Goal: Task Accomplishment & Management: Manage account settings

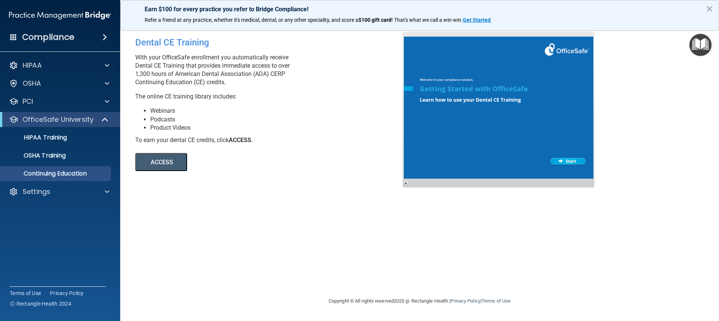
click at [83, 39] on div "Compliance" at bounding box center [60, 37] width 120 height 17
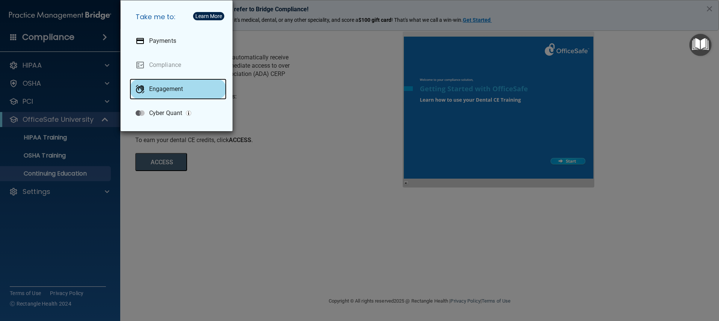
click at [181, 96] on div "Engagement" at bounding box center [178, 88] width 97 height 21
click at [75, 46] on div "Take me to: Payments Compliance Engagement Cyber Quant" at bounding box center [359, 160] width 719 height 321
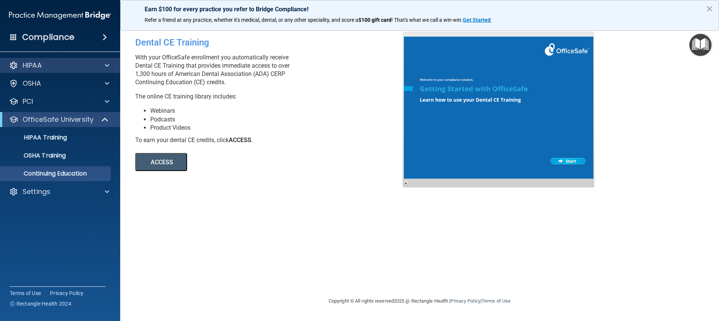
click at [76, 70] on div "HIPAA" at bounding box center [60, 65] width 121 height 15
click at [103, 71] on div "HIPAA" at bounding box center [60, 65] width 121 height 15
click at [106, 67] on span at bounding box center [107, 65] width 5 height 9
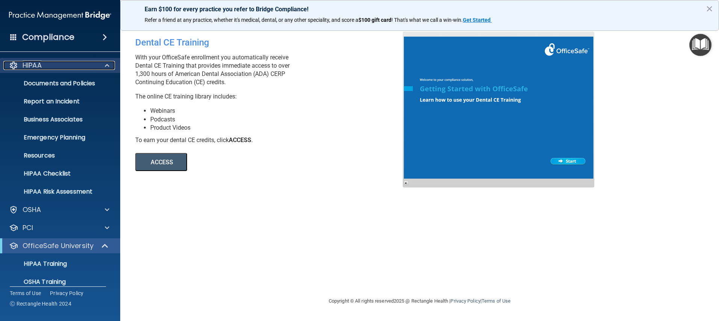
click at [108, 63] on span at bounding box center [107, 65] width 5 height 9
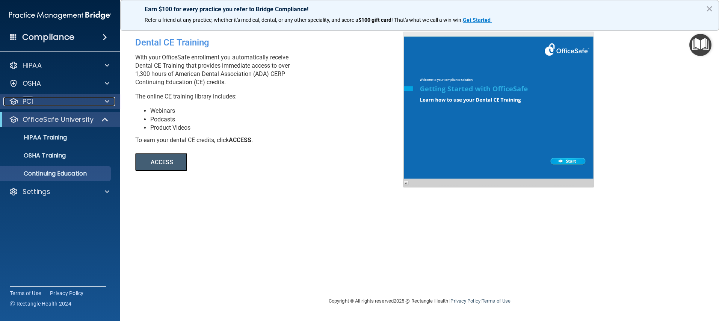
click at [107, 101] on span at bounding box center [107, 101] width 5 height 9
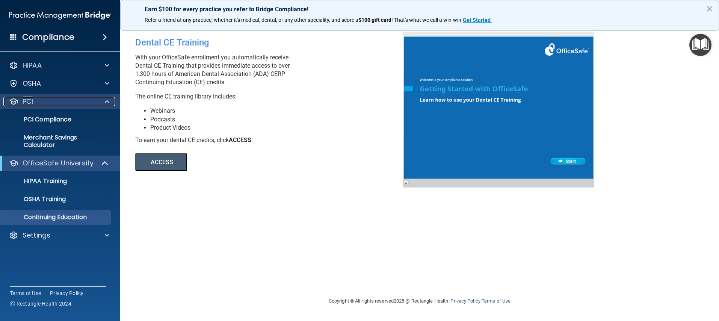
click at [107, 101] on span at bounding box center [107, 101] width 5 height 9
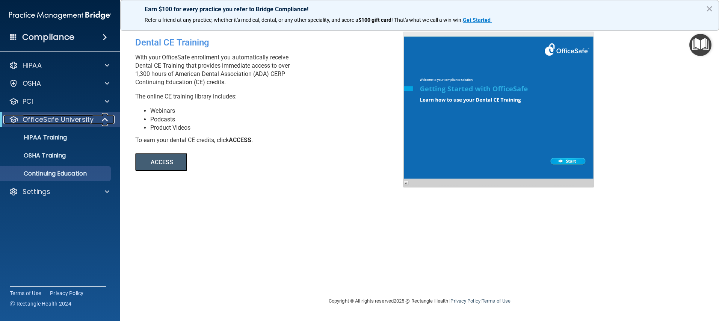
click at [105, 120] on span at bounding box center [106, 119] width 6 height 9
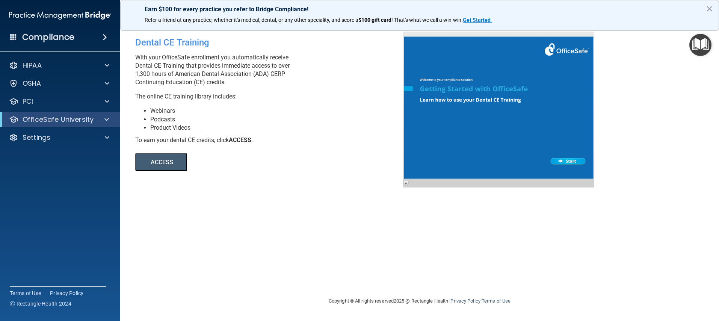
click at [305, 189] on div "Dental CE Training With your OfficeSafe enrollment you automatically receive De…" at bounding box center [419, 160] width 569 height 257
click at [707, 10] on button "×" at bounding box center [709, 9] width 7 height 12
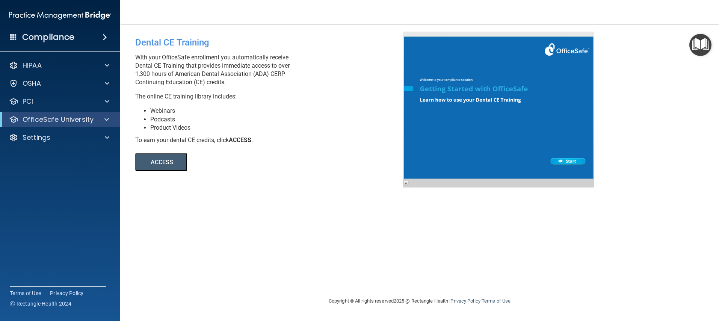
click at [701, 53] on img "Open Resource Center" at bounding box center [700, 45] width 22 height 22
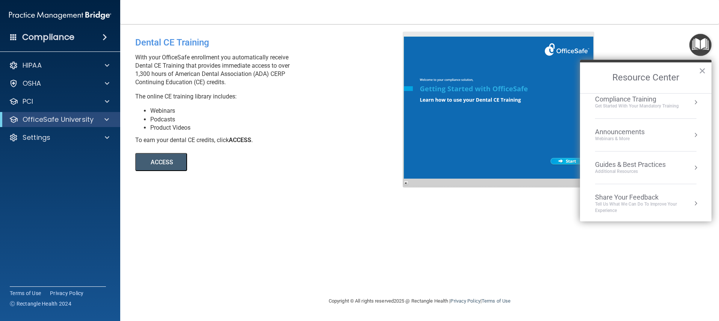
scroll to position [107, 0]
click at [656, 100] on div "Compliance Training" at bounding box center [637, 97] width 84 height 8
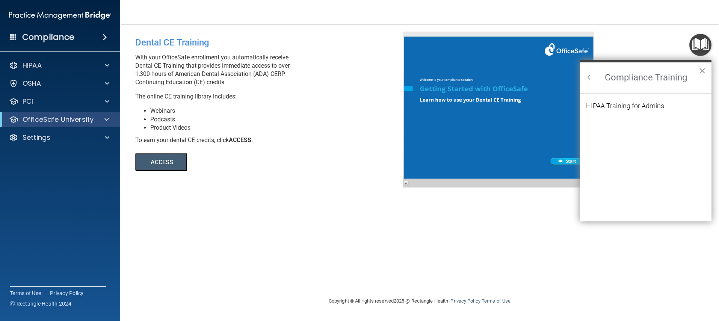
scroll to position [98, 0]
click at [653, 107] on div "HIPAA Training for Admins" at bounding box center [625, 106] width 78 height 7
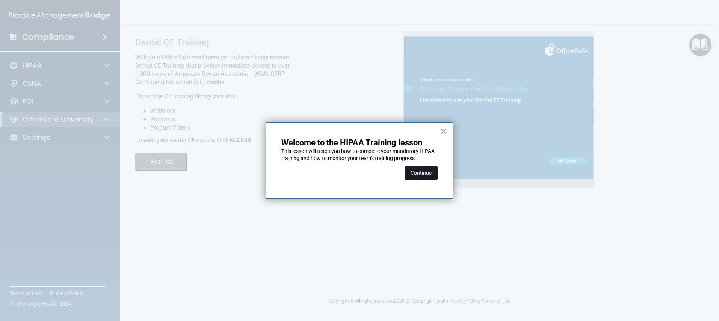
click at [424, 175] on button "Continue" at bounding box center [420, 173] width 33 height 14
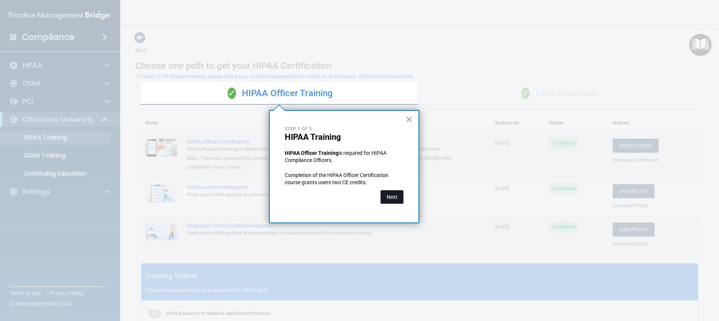
click at [392, 198] on button "Next" at bounding box center [391, 197] width 23 height 14
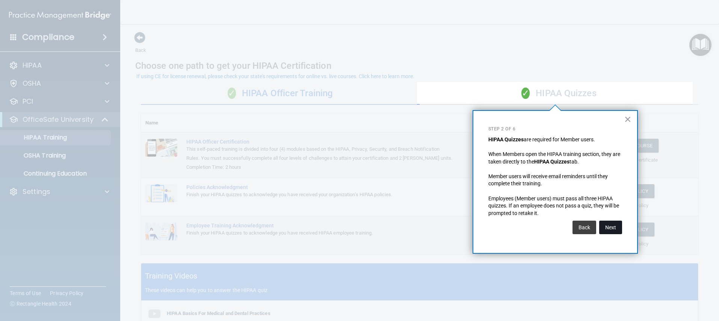
click at [612, 228] on button "Next" at bounding box center [610, 227] width 23 height 14
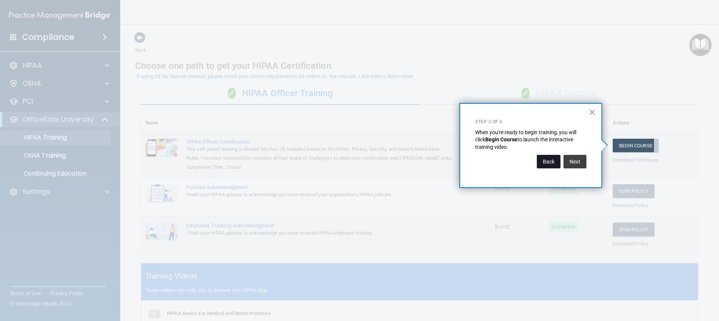
click at [560, 160] on button "Back" at bounding box center [549, 162] width 24 height 14
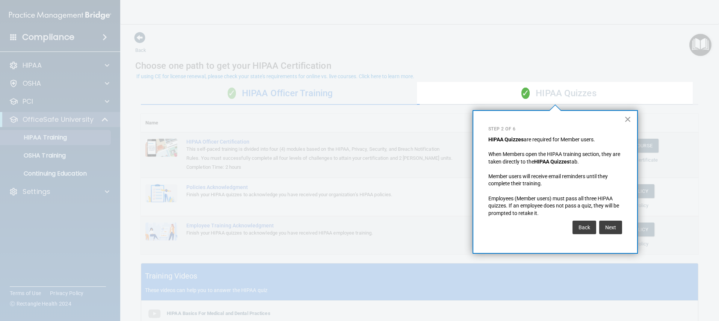
click at [624, 118] on button "×" at bounding box center [627, 119] width 7 height 12
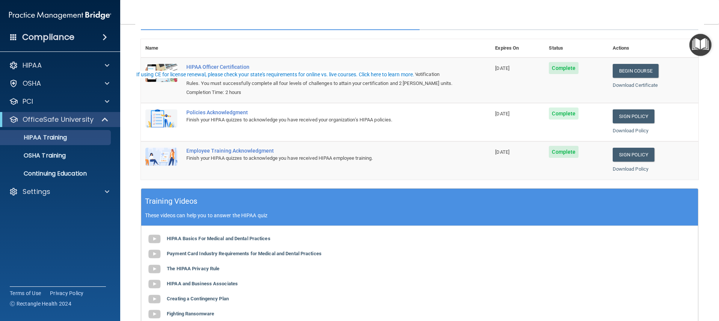
scroll to position [175, 0]
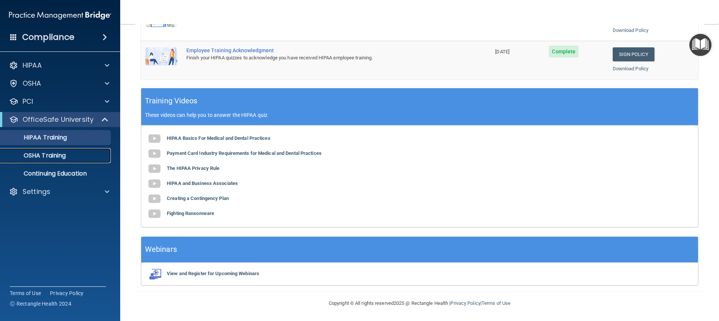
click at [54, 155] on p "OSHA Training" at bounding box center [35, 156] width 61 height 8
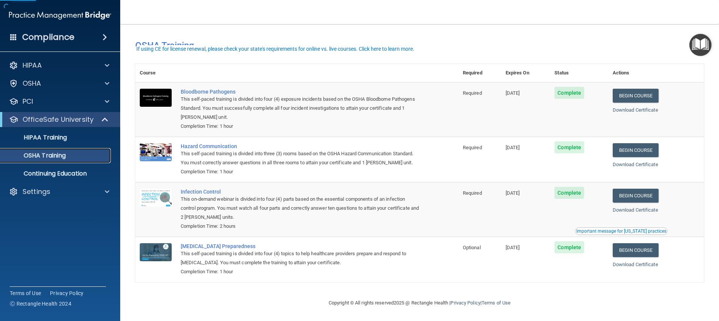
scroll to position [11, 0]
click at [72, 175] on p "Continuing Education" at bounding box center [56, 174] width 103 height 8
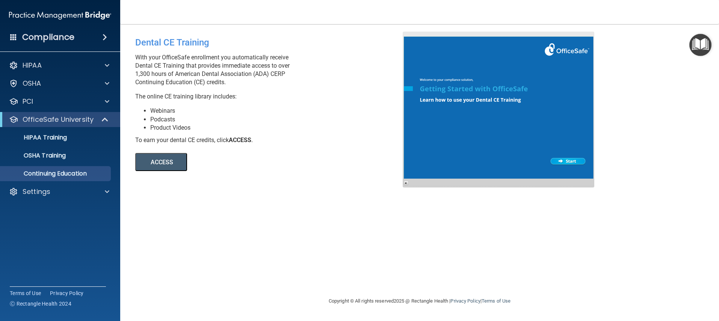
click at [72, 14] on img at bounding box center [60, 15] width 102 height 15
click at [60, 36] on h4 "Compliance" at bounding box center [48, 37] width 52 height 11
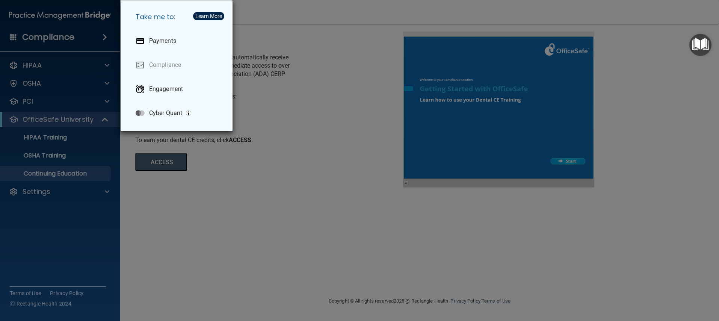
click at [206, 15] on div "Learn More" at bounding box center [208, 16] width 27 height 5
click at [206, 12] on button "Learn More" at bounding box center [208, 16] width 31 height 8
click at [88, 21] on div "Take me to: Payments Compliance Engagement Cyber Quant" at bounding box center [359, 160] width 719 height 321
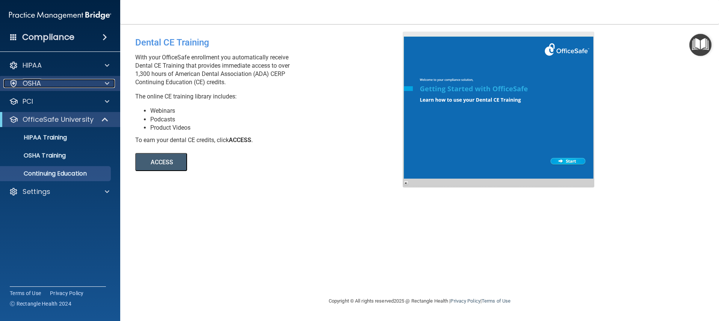
click at [88, 83] on div "OSHA" at bounding box center [49, 83] width 93 height 9
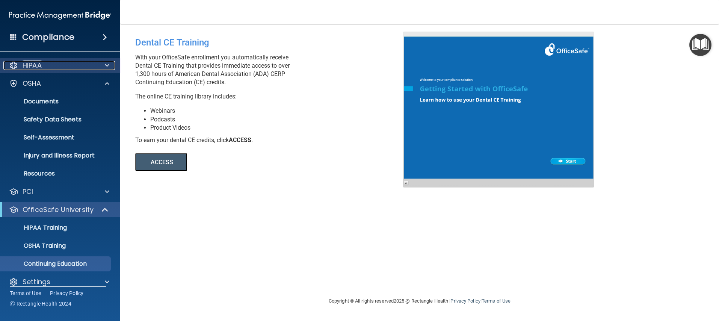
click at [110, 65] on div at bounding box center [106, 65] width 19 height 9
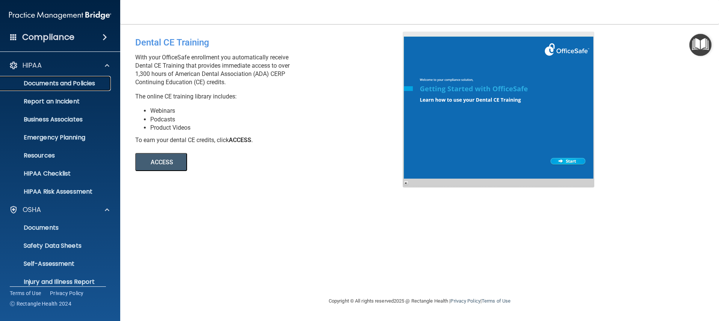
click at [61, 81] on p "Documents and Policies" at bounding box center [56, 84] width 103 height 8
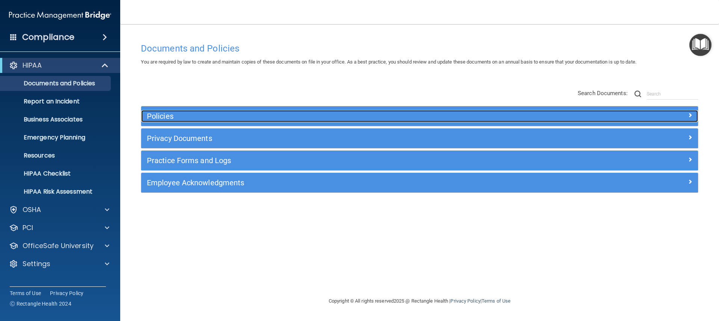
click at [687, 113] on div at bounding box center [628, 114] width 139 height 9
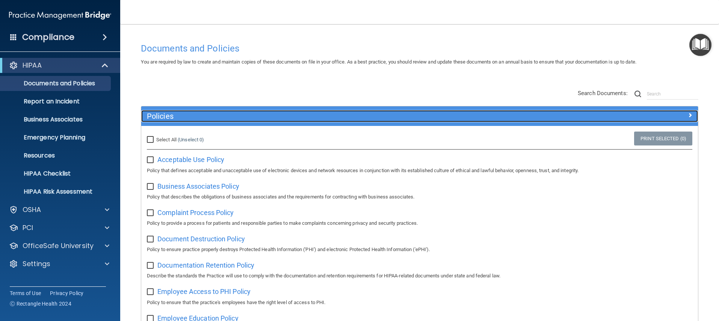
click at [687, 113] on div at bounding box center [628, 114] width 139 height 9
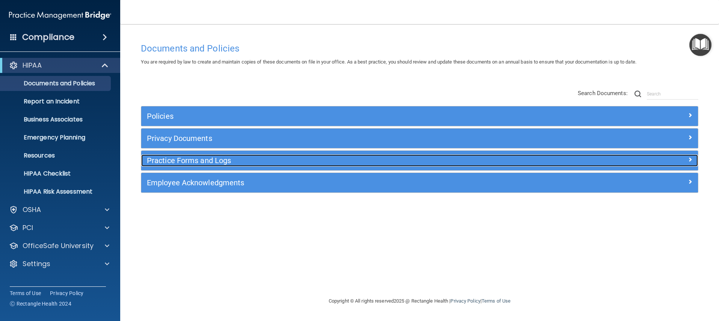
click at [690, 155] on span at bounding box center [690, 159] width 5 height 9
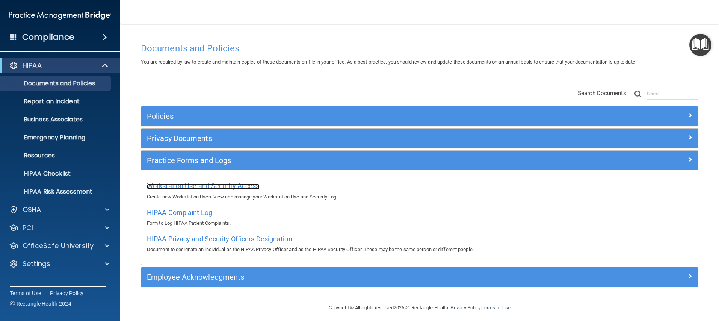
click at [253, 188] on span "Workstation Use and Security Access" at bounding box center [203, 186] width 113 height 8
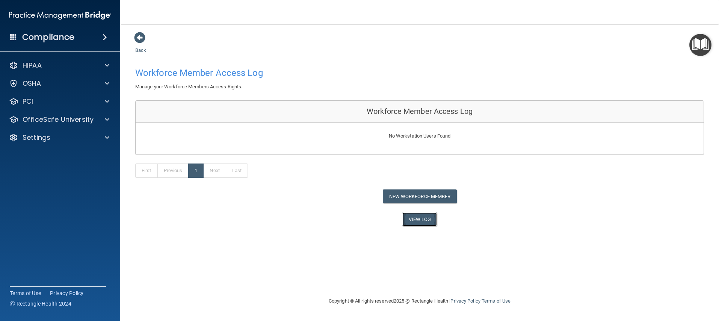
click at [415, 223] on link "View Log" at bounding box center [419, 219] width 35 height 14
click at [142, 37] on span at bounding box center [139, 37] width 11 height 11
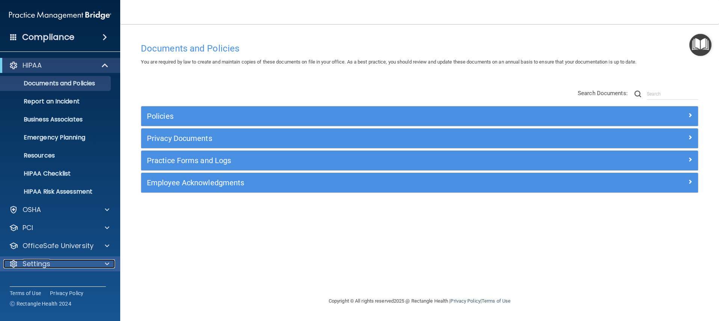
click at [100, 267] on div at bounding box center [106, 263] width 19 height 9
click at [34, 279] on p "My Account" at bounding box center [56, 282] width 103 height 8
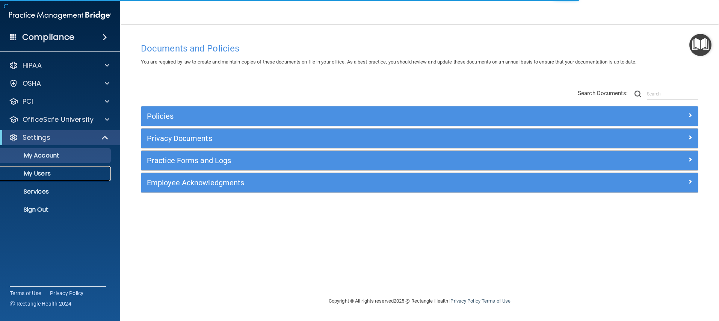
click at [44, 175] on p "My Users" at bounding box center [56, 174] width 103 height 8
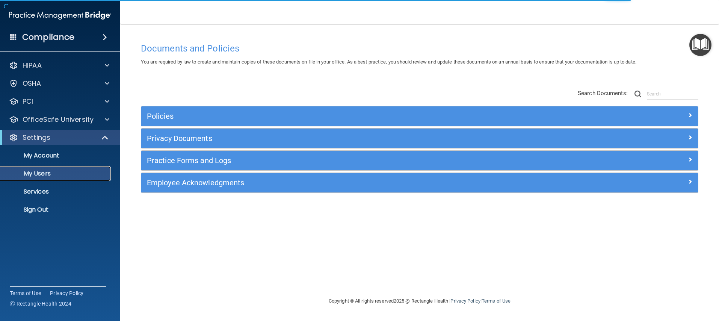
select select "20"
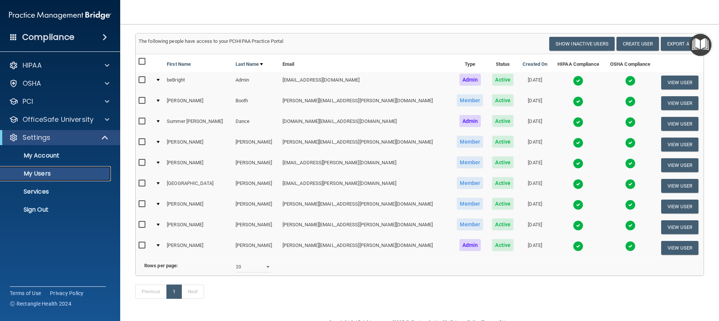
scroll to position [41, 0]
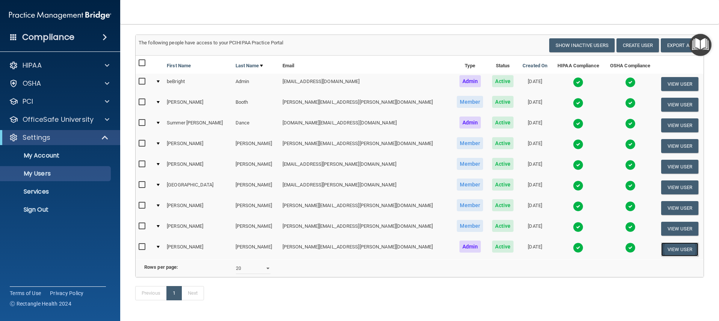
click at [673, 248] on button "View User" at bounding box center [679, 249] width 37 height 14
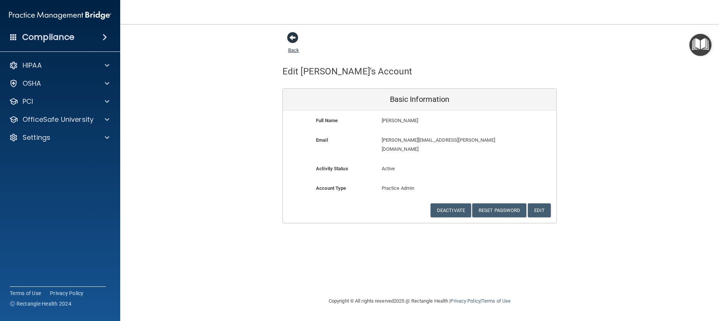
click at [290, 39] on span at bounding box center [292, 37] width 11 height 11
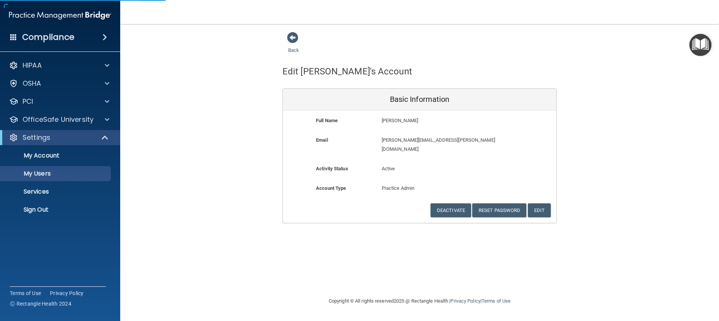
select select "20"
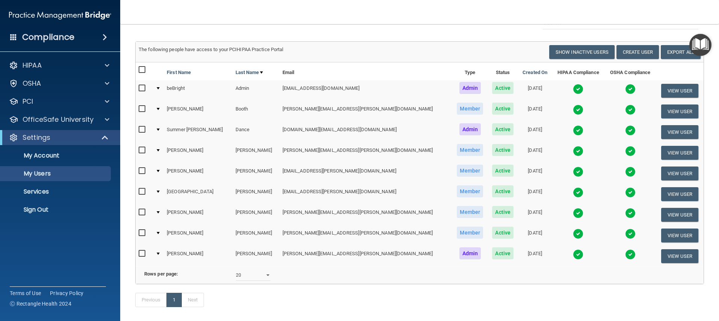
scroll to position [33, 0]
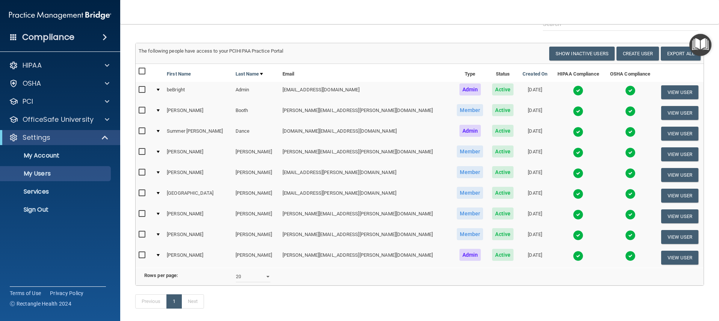
click at [160, 89] on div at bounding box center [158, 90] width 3 height 2
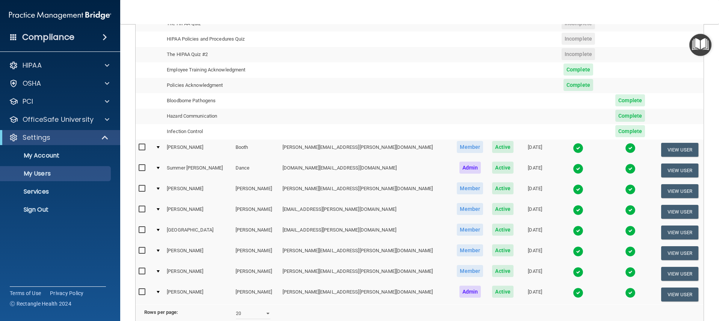
scroll to position [137, 0]
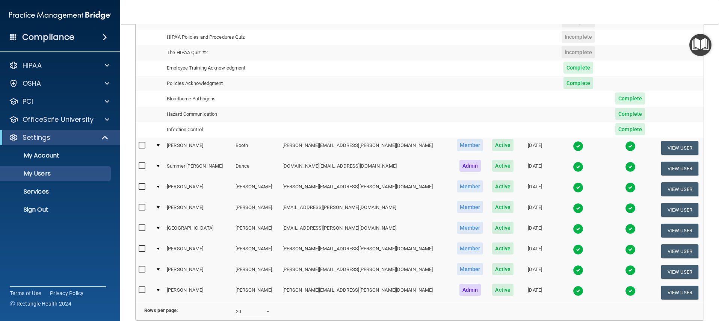
click at [160, 145] on div at bounding box center [158, 145] width 3 height 2
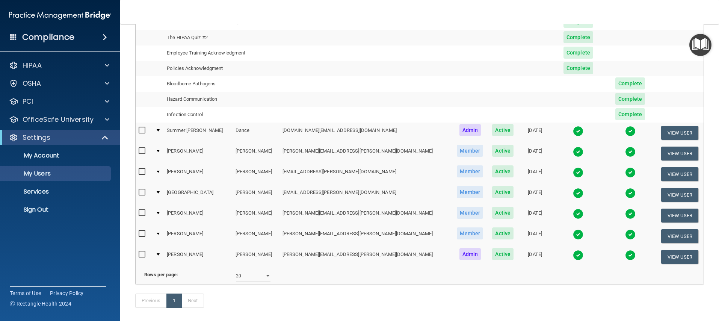
scroll to position [184, 0]
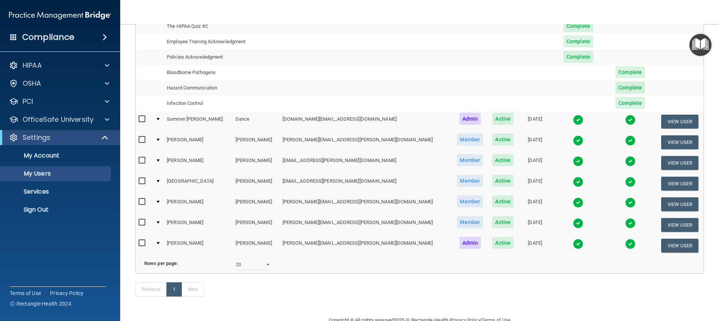
click at [162, 141] on td at bounding box center [157, 142] width 11 height 21
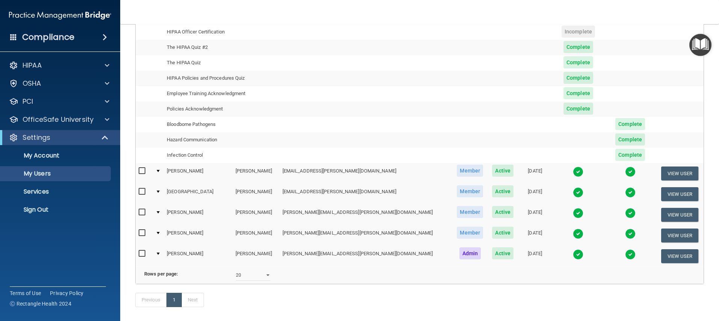
scroll to position [186, 0]
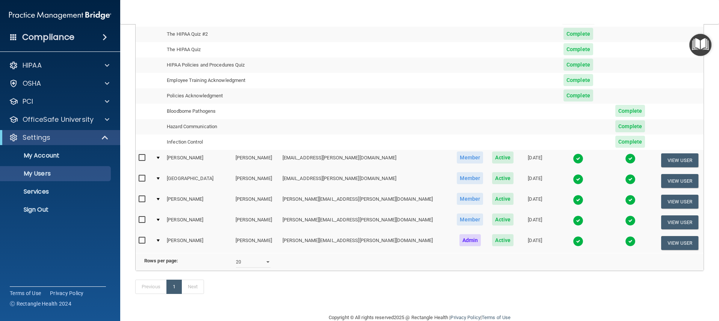
click at [160, 241] on div at bounding box center [158, 240] width 3 height 2
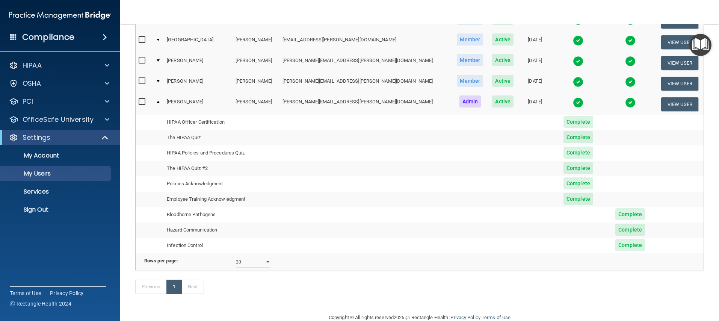
click at [563, 120] on span "Complete" at bounding box center [578, 122] width 30 height 12
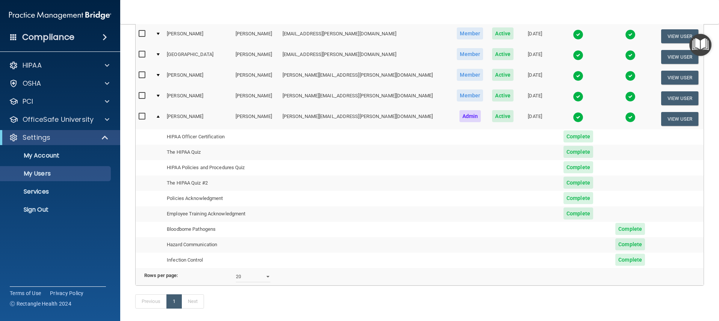
scroll to position [135, 0]
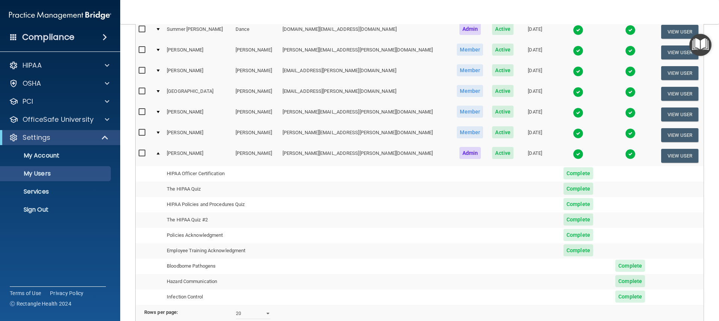
click at [161, 93] on td at bounding box center [157, 93] width 11 height 21
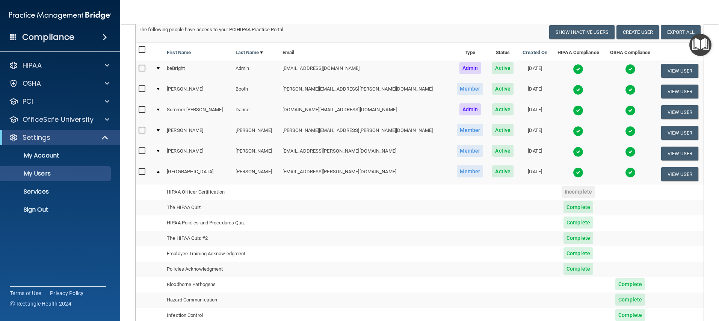
scroll to position [0, 0]
